Goal: Information Seeking & Learning: Learn about a topic

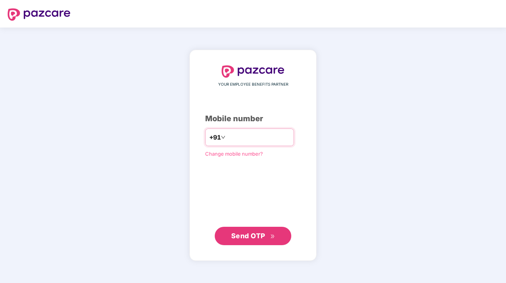
type input "**********"
click at [247, 229] on button "Send OTP" at bounding box center [253, 236] width 76 height 18
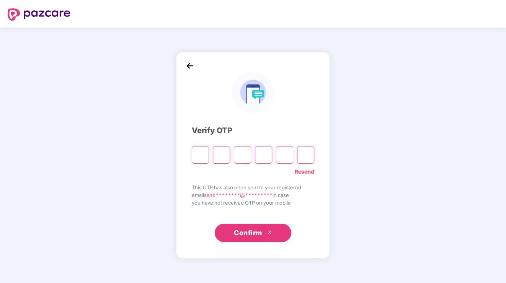
type input "*"
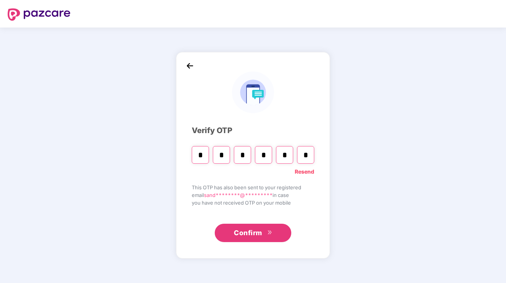
type input "*"
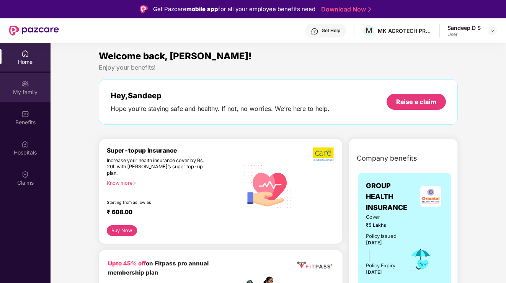
click at [28, 82] on img at bounding box center [25, 84] width 8 height 8
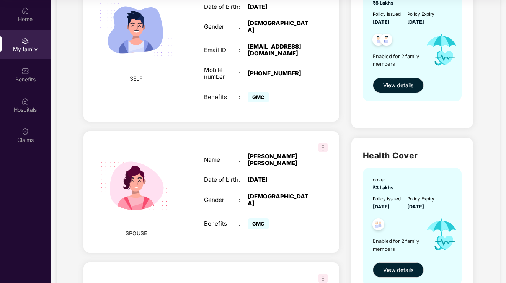
scroll to position [119, 0]
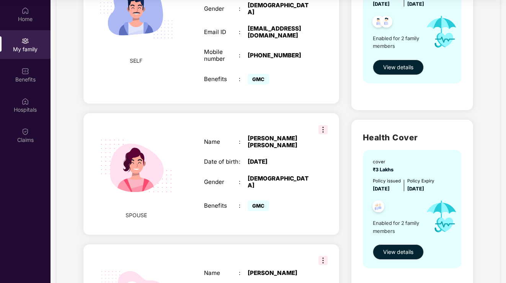
click at [322, 125] on img at bounding box center [322, 129] width 9 height 9
click at [303, 99] on div "SELF Employee ID : M11PB203 Name : [PERSON_NAME] Date of birth : [DEMOGRAPHIC_D…" at bounding box center [211, 216] width 268 height 577
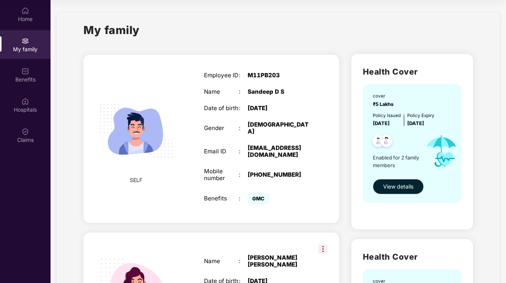
scroll to position [0, 0]
click at [26, 45] on div "My family" at bounding box center [25, 44] width 50 height 29
click at [29, 17] on div "Home" at bounding box center [25, 19] width 50 height 8
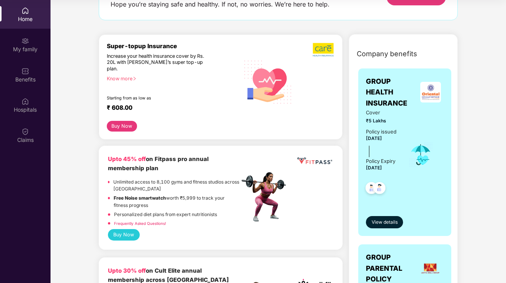
scroll to position [36, 0]
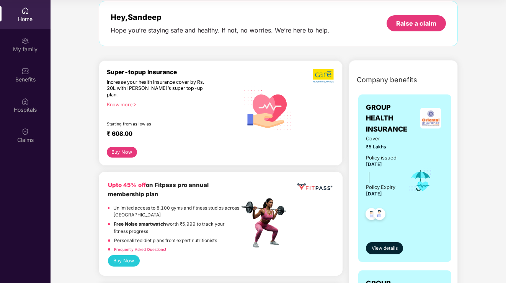
click at [403, 152] on div "Cover ₹5 Lakhs Policy issued [DATE] Policy Expiry [DATE]" at bounding box center [405, 181] width 78 height 92
click at [383, 248] on span "View details" at bounding box center [384, 248] width 26 height 7
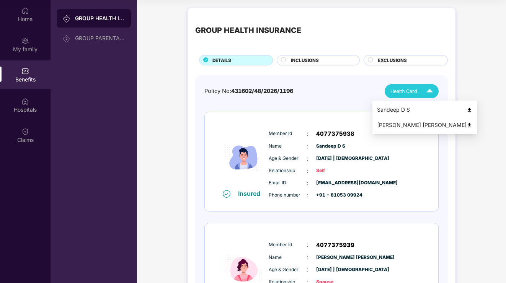
click at [414, 92] on span "Health Card" at bounding box center [403, 92] width 27 height 8
click at [397, 124] on div "[PERSON_NAME] [PERSON_NAME]" at bounding box center [424, 125] width 95 height 8
click at [466, 125] on img at bounding box center [469, 125] width 6 height 6
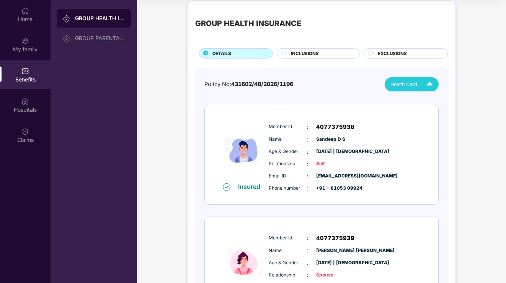
scroll to position [6, 0]
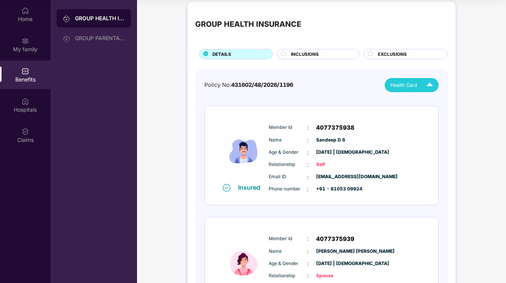
click at [303, 54] on span "INCLUSIONS" at bounding box center [305, 54] width 28 height 7
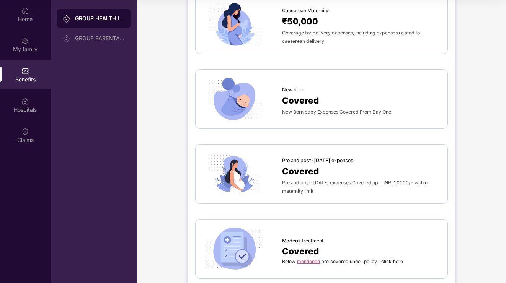
scroll to position [887, 0]
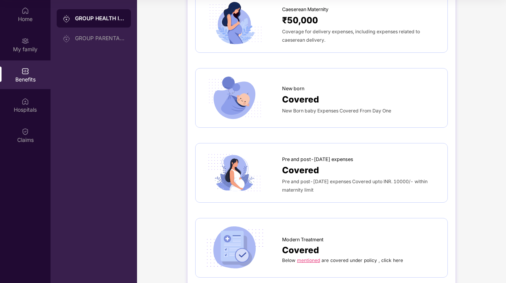
click at [308, 179] on span "Pre and post-[DATE] expenses Covered upto INR. 10000/- within maternity limit" at bounding box center [354, 186] width 145 height 14
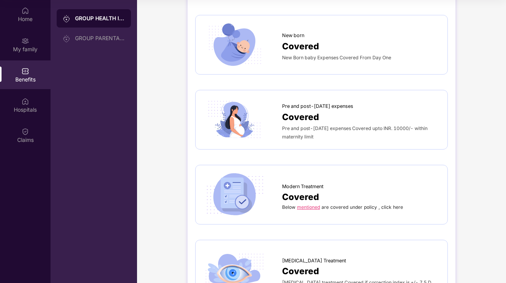
scroll to position [976, 0]
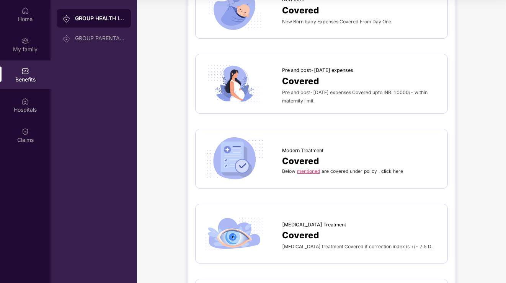
click at [308, 168] on link "mentioned" at bounding box center [308, 171] width 23 height 6
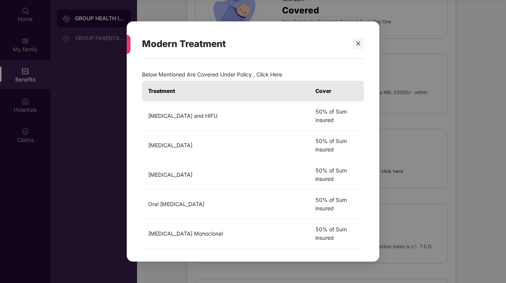
scroll to position [0, 0]
click at [356, 46] on icon "close" at bounding box center [357, 43] width 5 height 5
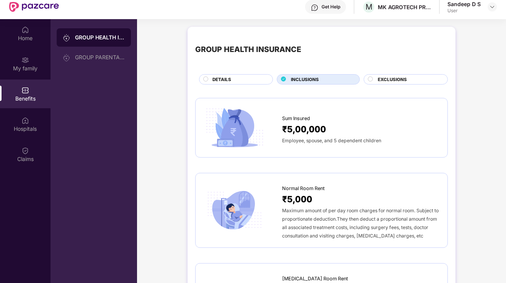
click at [107, 42] on div "GROUP HEALTH INSURANCE" at bounding box center [94, 37] width 74 height 18
click at [89, 38] on div "GROUP HEALTH INSURANCE" at bounding box center [100, 38] width 50 height 8
click at [98, 36] on div "GROUP HEALTH INSURANCE" at bounding box center [100, 38] width 50 height 8
click at [25, 69] on div "My family" at bounding box center [25, 69] width 50 height 8
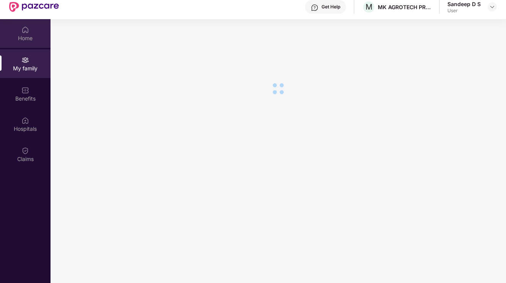
click at [28, 34] on div "Home" at bounding box center [25, 38] width 50 height 8
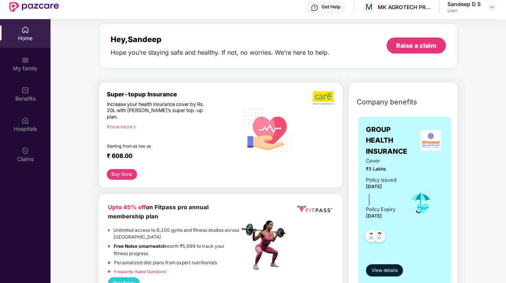
scroll to position [29, 0]
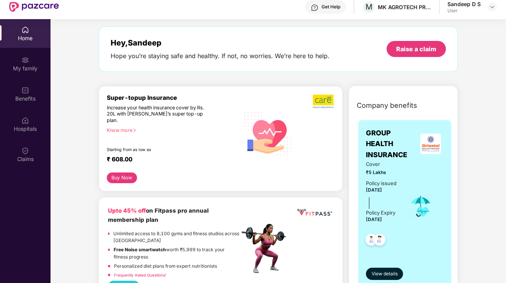
click at [135, 128] on icon "right" at bounding box center [134, 129] width 2 height 3
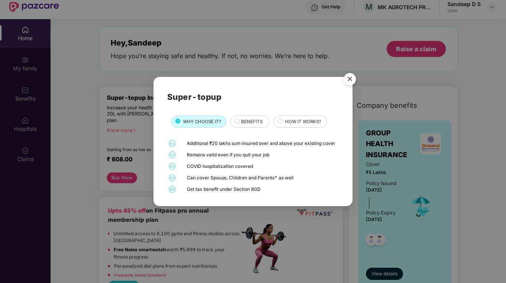
click at [254, 122] on span "BENEFITS" at bounding box center [251, 121] width 21 height 7
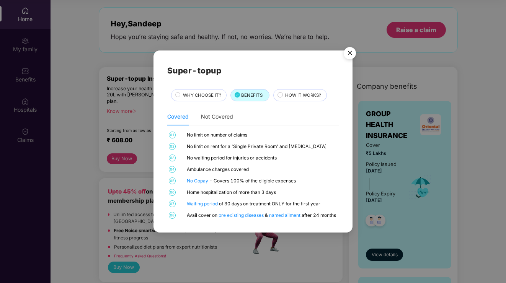
scroll to position [43, 0]
click at [294, 93] on span "HOW IT WORKS?" at bounding box center [303, 95] width 36 height 7
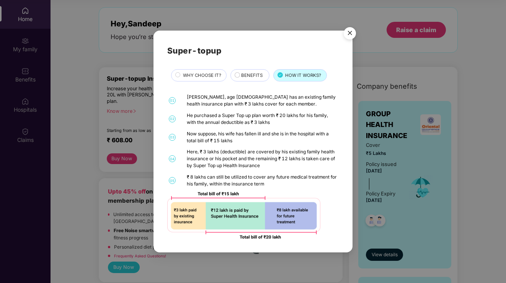
scroll to position [31, 0]
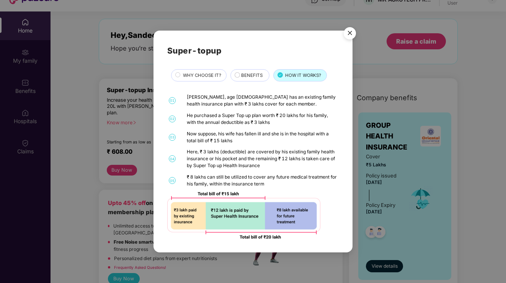
click at [198, 77] on span "WHY CHOOSE IT?" at bounding box center [202, 75] width 38 height 7
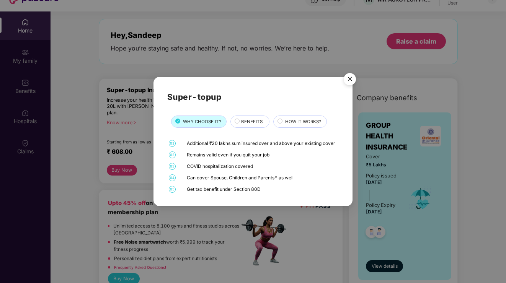
click at [352, 76] on img "Close" at bounding box center [349, 80] width 21 height 21
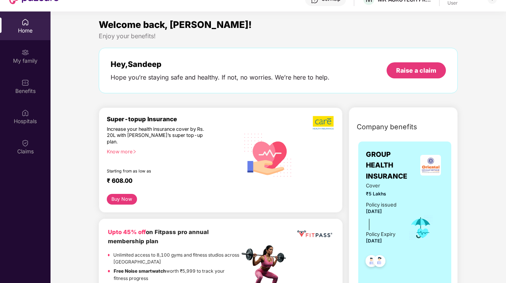
scroll to position [0, 0]
click at [119, 194] on button "Buy Now" at bounding box center [122, 199] width 30 height 11
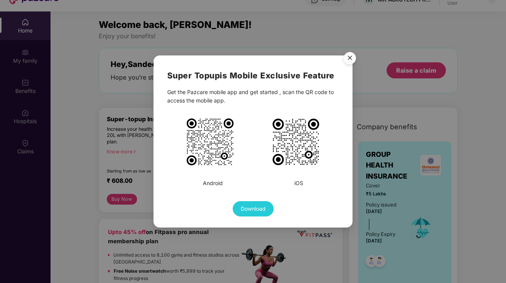
click at [348, 61] on img "Close" at bounding box center [349, 59] width 21 height 21
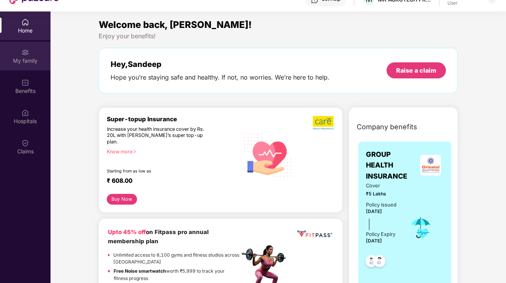
click at [25, 58] on div "My family" at bounding box center [25, 61] width 50 height 8
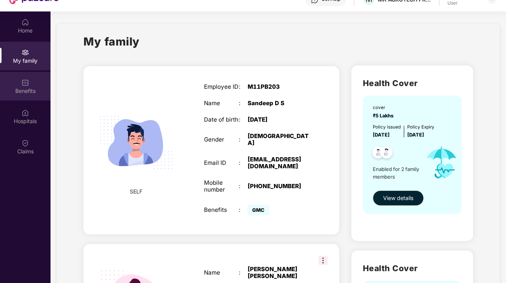
click at [33, 88] on div "Benefits" at bounding box center [25, 91] width 50 height 8
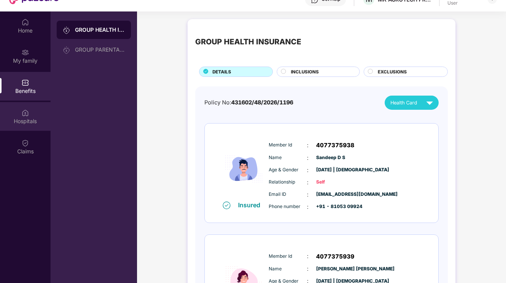
click at [30, 111] on div "Hospitals" at bounding box center [25, 116] width 50 height 29
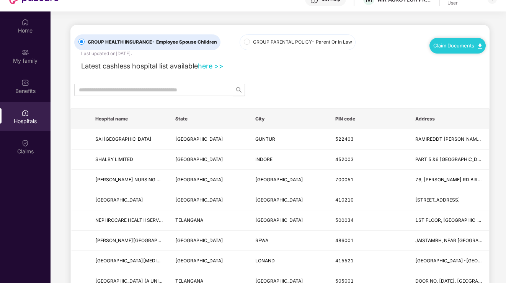
click at [286, 44] on span "GROUP PARENTAL POLICY - Parent Or In Law" at bounding box center [302, 42] width 105 height 7
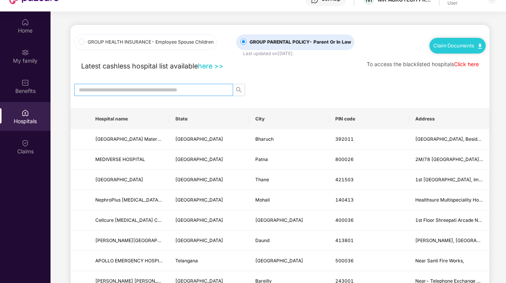
click at [177, 90] on input "text" at bounding box center [150, 90] width 143 height 8
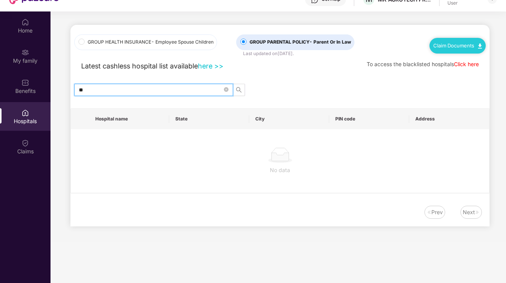
type input "*"
type input "********"
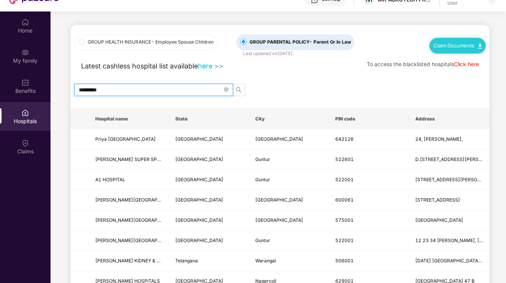
drag, startPoint x: 111, startPoint y: 89, endPoint x: 67, endPoint y: 91, distance: 43.6
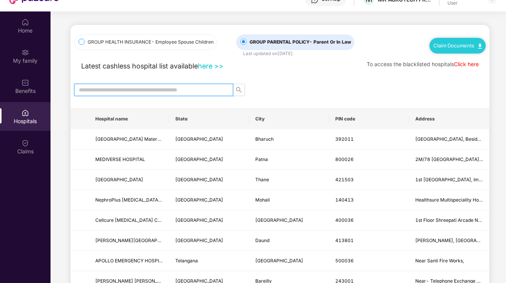
click at [80, 43] on span at bounding box center [81, 42] width 6 height 6
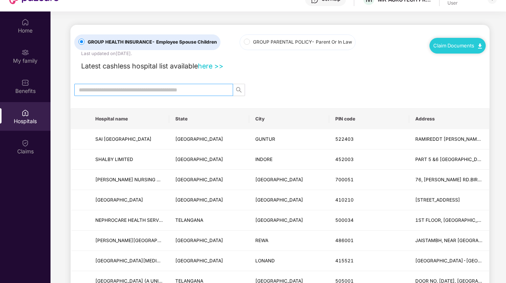
click at [120, 92] on input "text" at bounding box center [150, 90] width 143 height 8
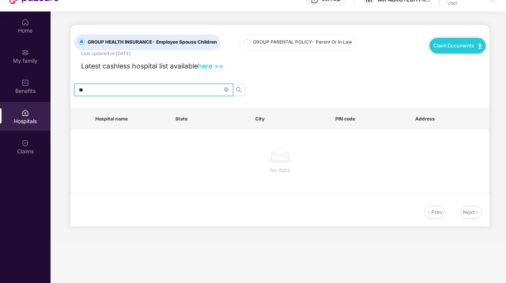
type input "*"
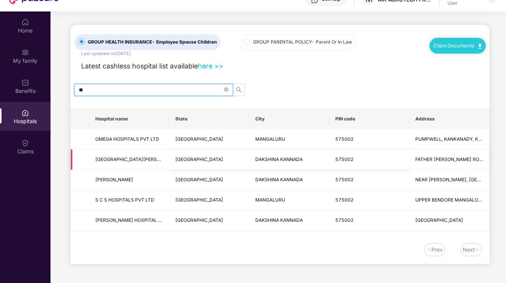
type input "*"
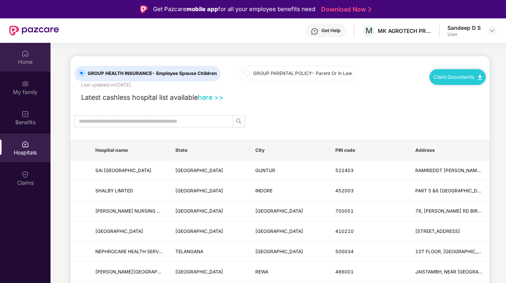
click at [22, 53] on img at bounding box center [25, 54] width 8 height 8
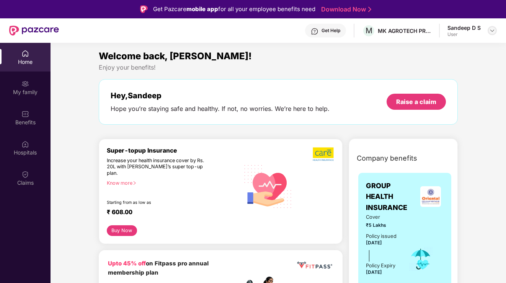
click at [489, 32] on img at bounding box center [492, 31] width 6 height 6
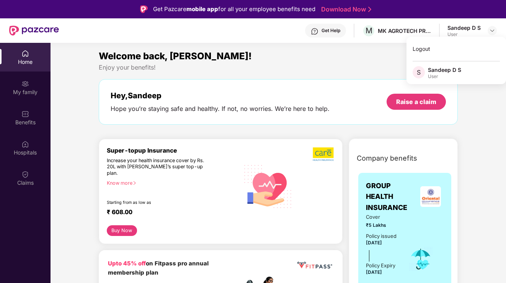
click at [432, 71] on div "Sandeep D S" at bounding box center [444, 69] width 33 height 7
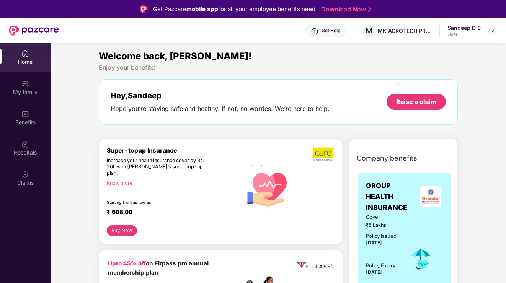
click at [370, 65] on div "Enjoy your benefits!" at bounding box center [278, 67] width 359 height 8
click at [392, 31] on div "MK AGROTECH PRIVATE LIMITED" at bounding box center [404, 30] width 54 height 7
click at [365, 29] on span "M" at bounding box center [368, 30] width 13 height 13
click at [366, 29] on span "M" at bounding box center [368, 30] width 7 height 9
click at [369, 29] on span "M" at bounding box center [368, 30] width 7 height 9
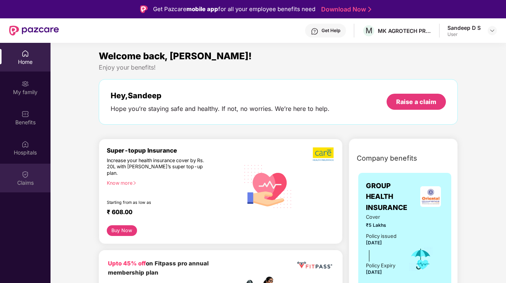
click at [13, 186] on div "Claims" at bounding box center [25, 183] width 50 height 8
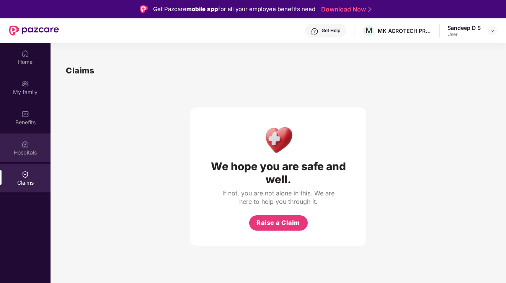
click at [26, 147] on img at bounding box center [25, 144] width 8 height 8
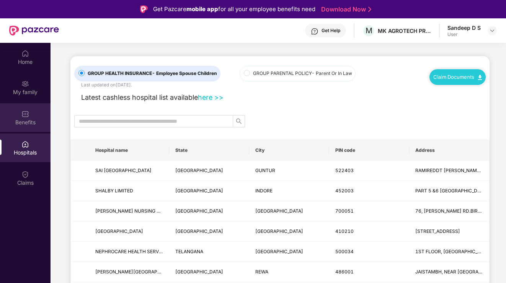
click at [17, 117] on div "Benefits" at bounding box center [25, 117] width 50 height 29
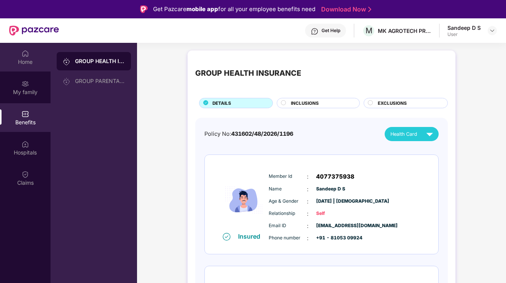
click at [27, 62] on div "Home" at bounding box center [25, 62] width 50 height 8
